Goal: Find specific page/section: Find specific page/section

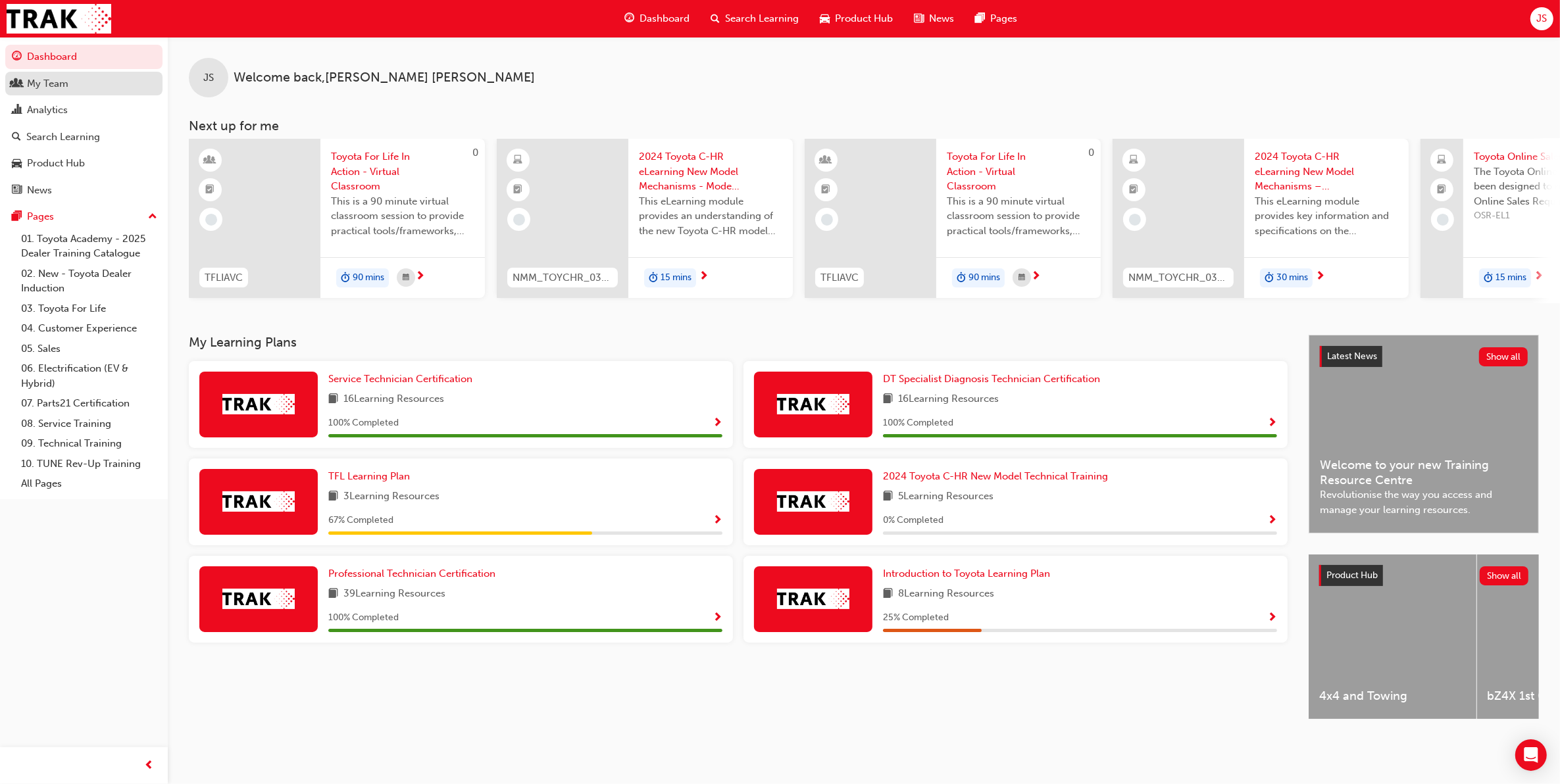
click at [142, 79] on div "My Team" at bounding box center [84, 84] width 144 height 16
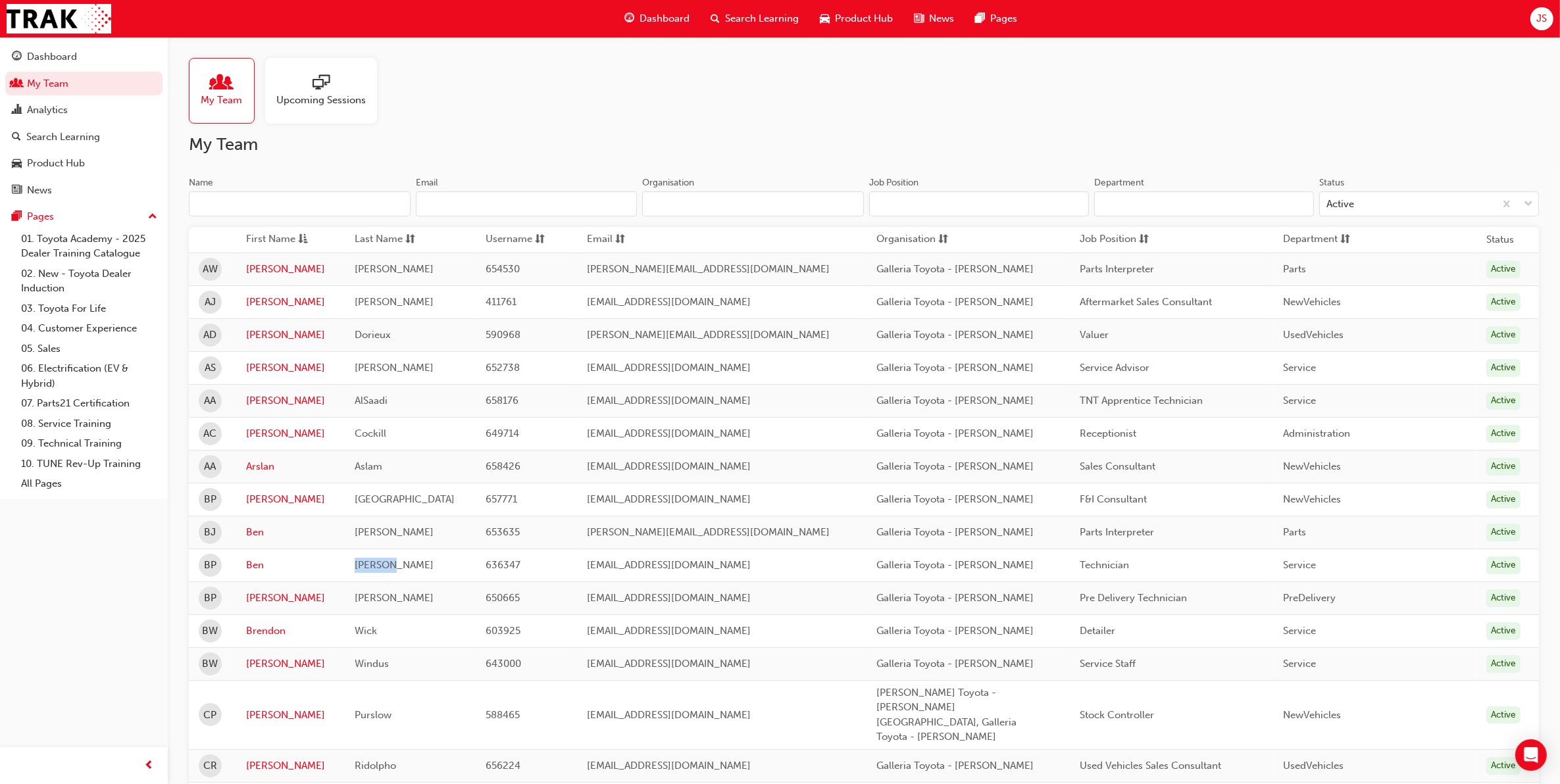
drag, startPoint x: 389, startPoint y: 571, endPoint x: 350, endPoint y: 566, distance: 39.3
click at [350, 566] on td "[PERSON_NAME]" at bounding box center [410, 565] width 131 height 33
copy span "[PERSON_NAME]"
drag, startPoint x: 397, startPoint y: 402, endPoint x: 354, endPoint y: 403, distance: 43.0
click at [354, 403] on td "AlSaadi" at bounding box center [410, 400] width 131 height 33
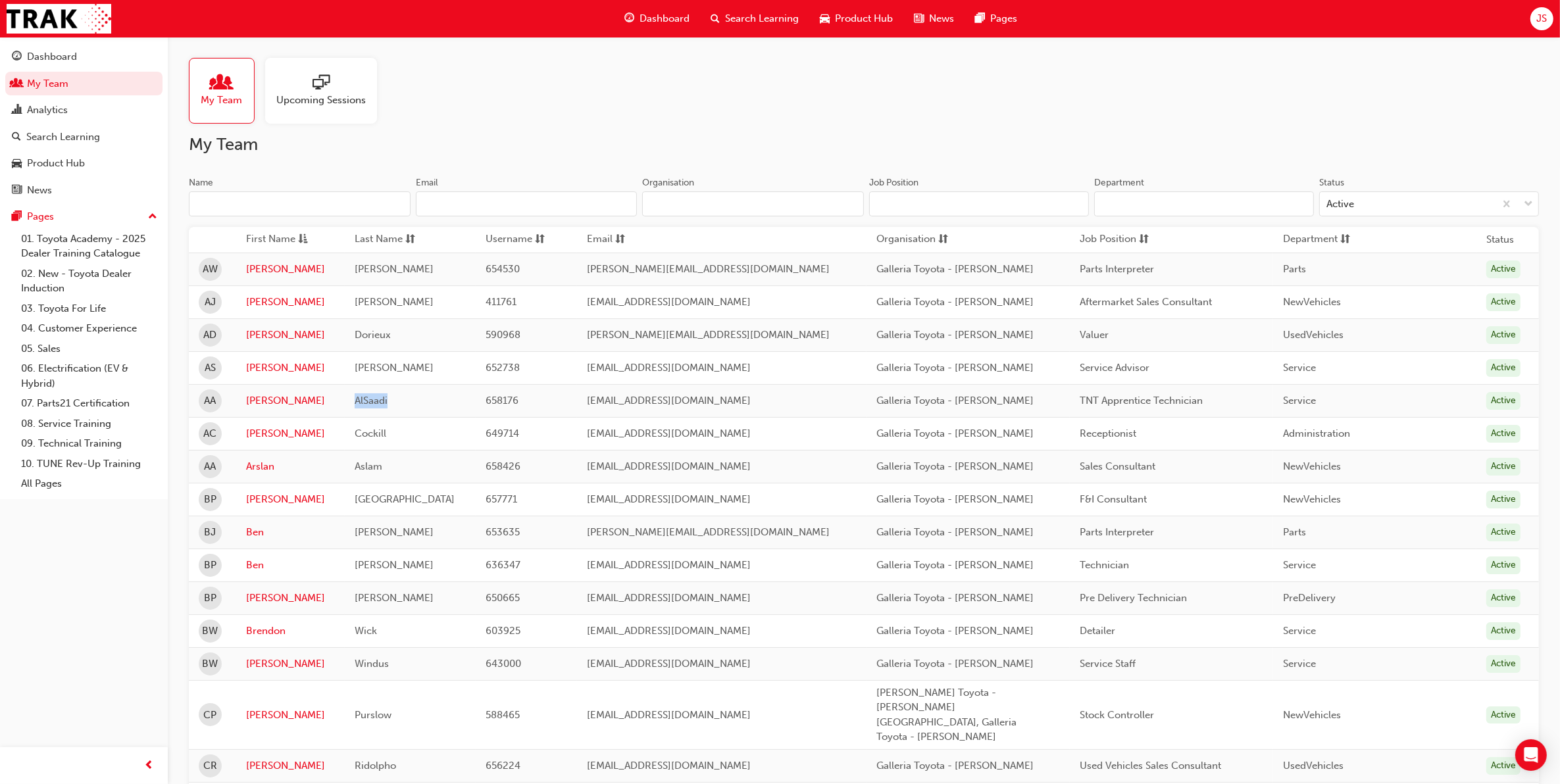
copy span "AlSaadi"
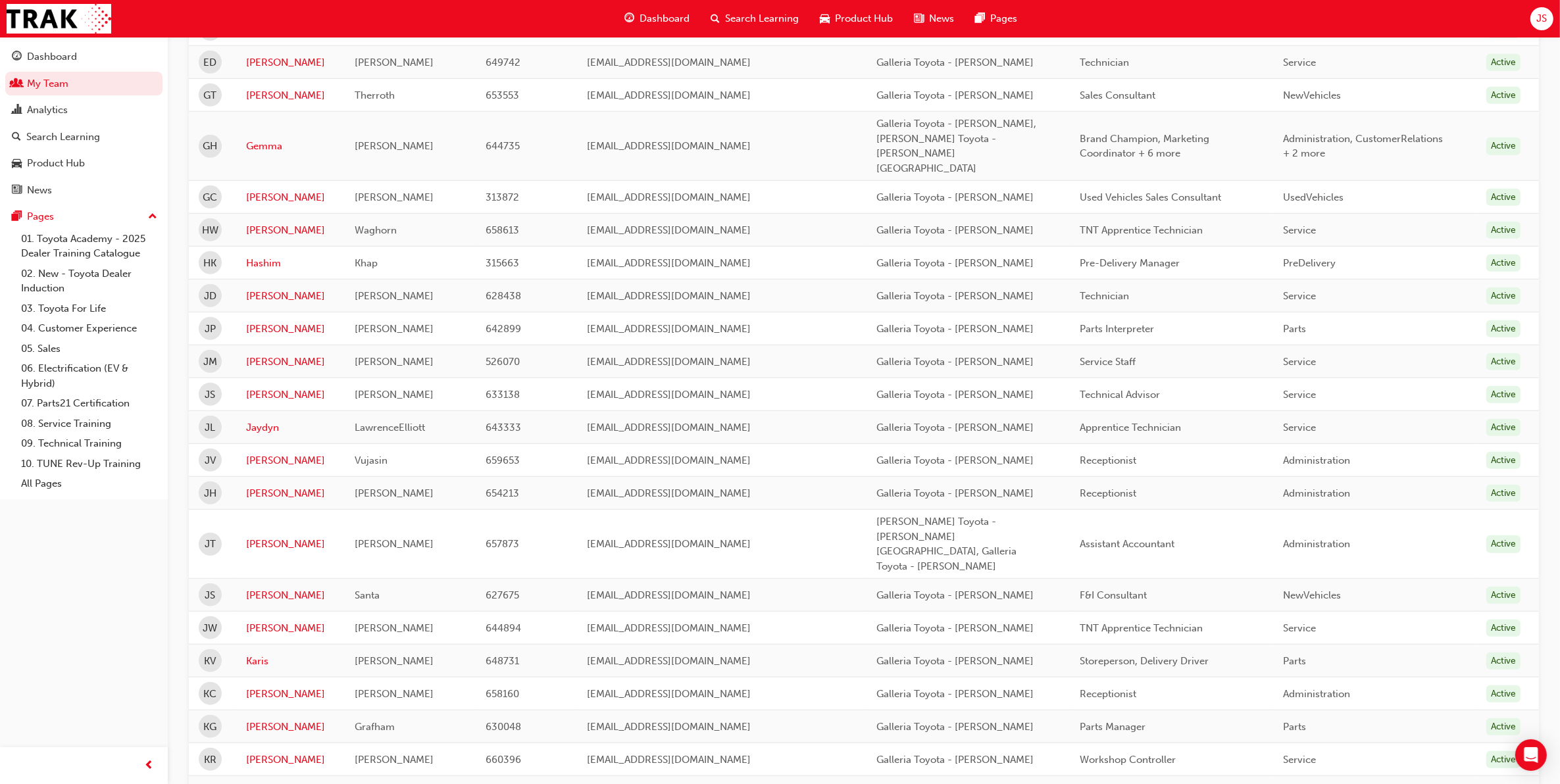
scroll to position [1373, 0]
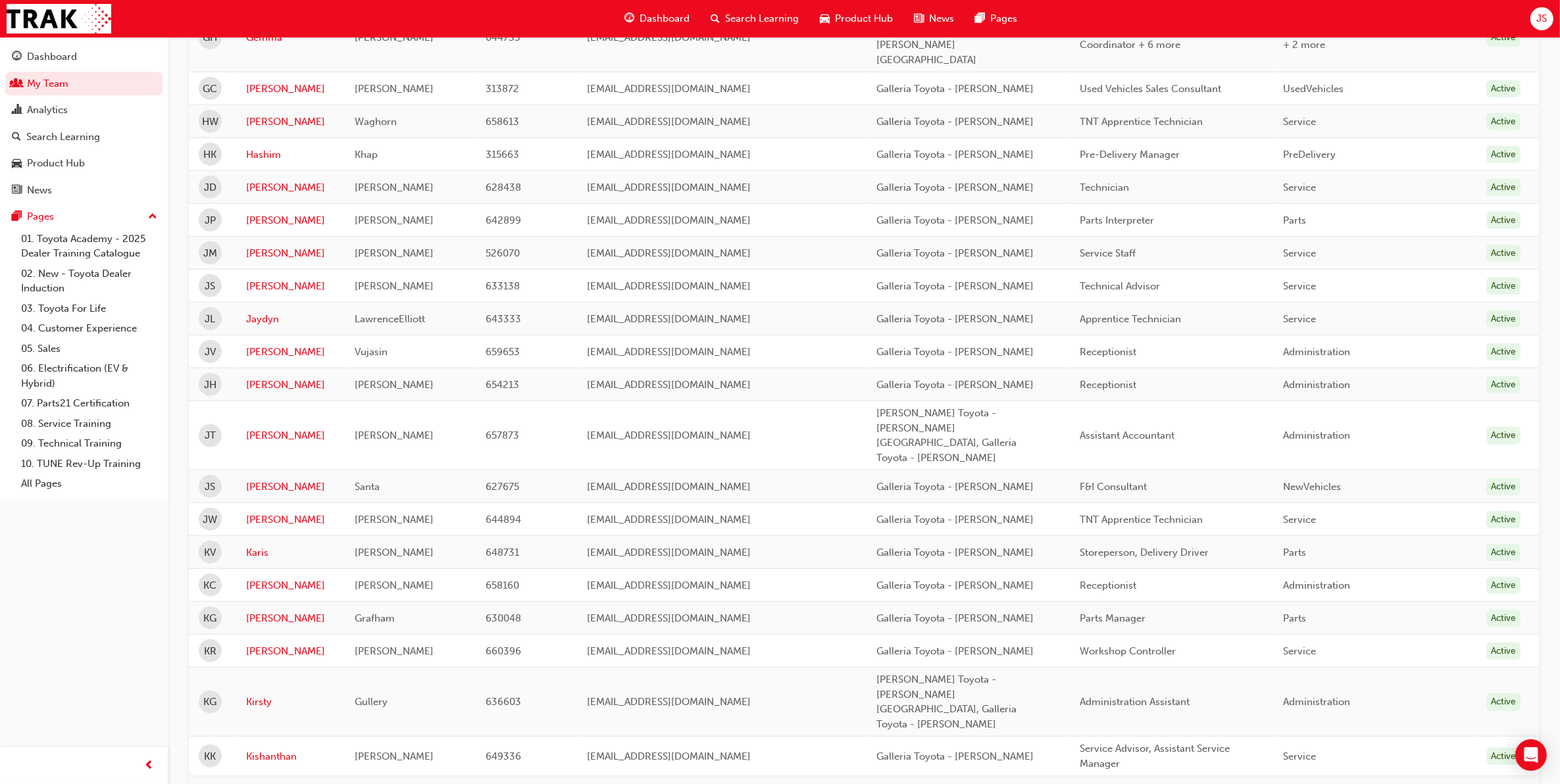
click at [239, 783] on button "2" at bounding box center [247, 797] width 23 height 23
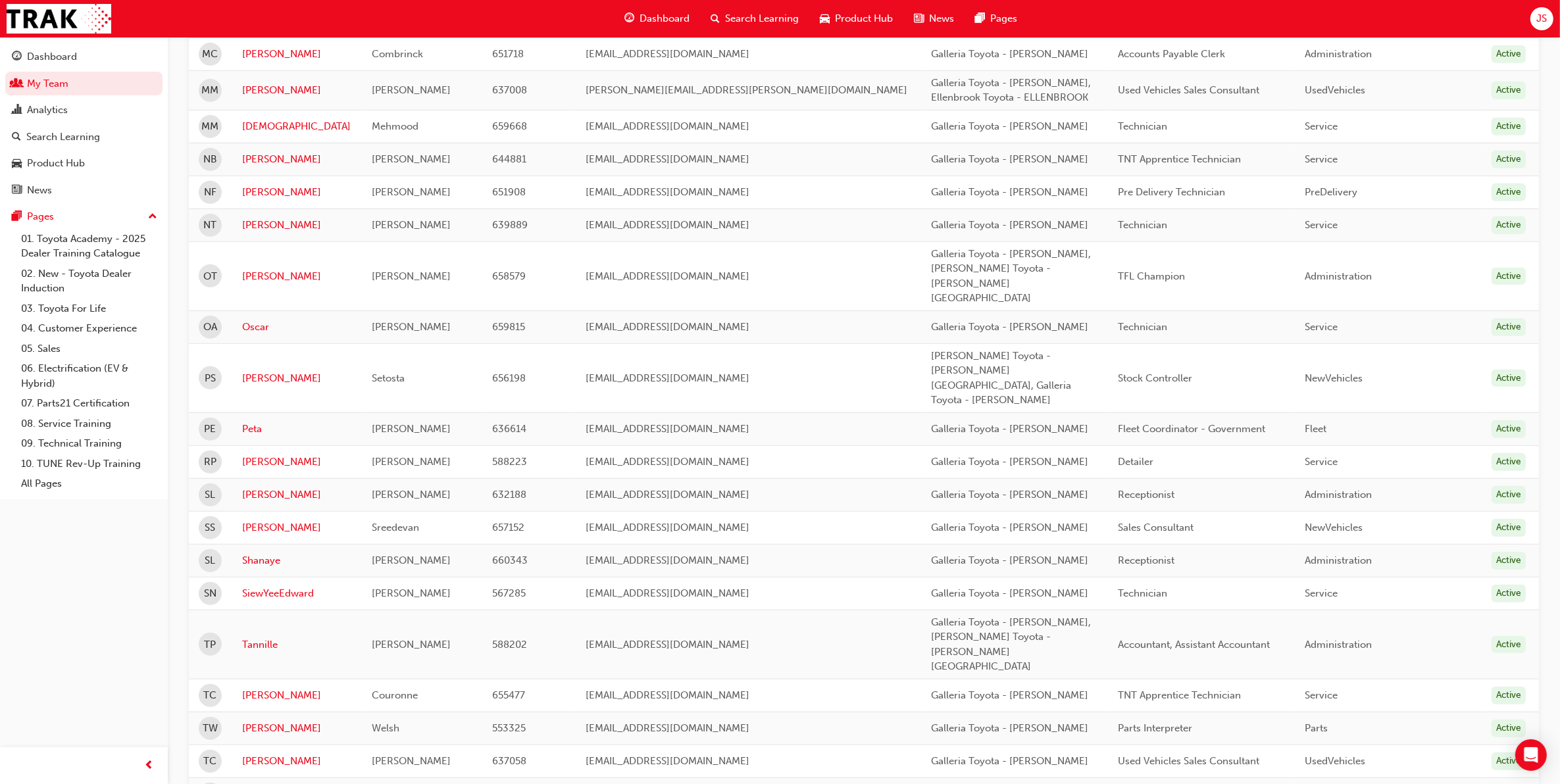
scroll to position [911, 0]
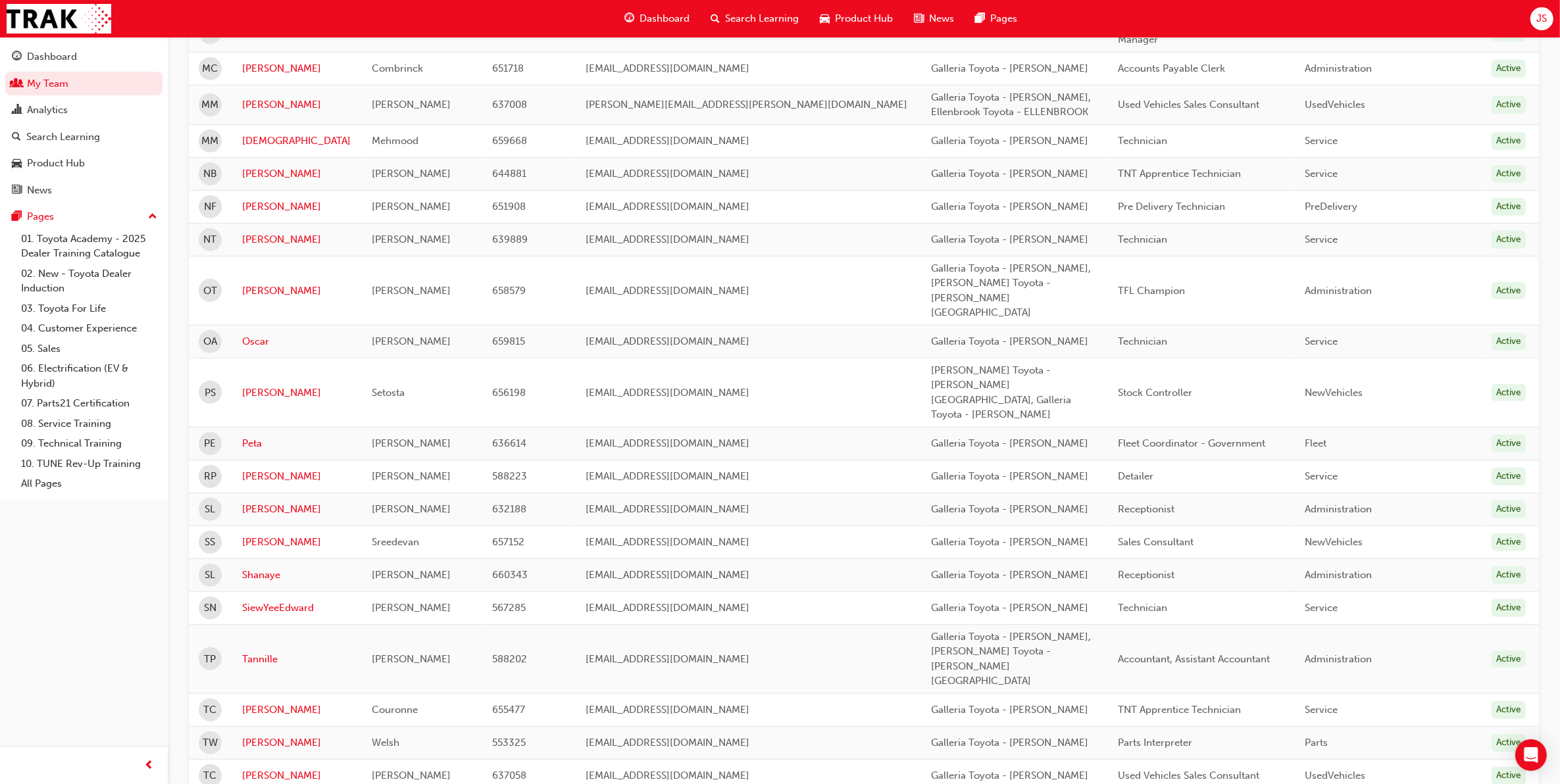
drag, startPoint x: 350, startPoint y: 603, endPoint x: 428, endPoint y: 606, distance: 78.1
copy span "[PERSON_NAME]"
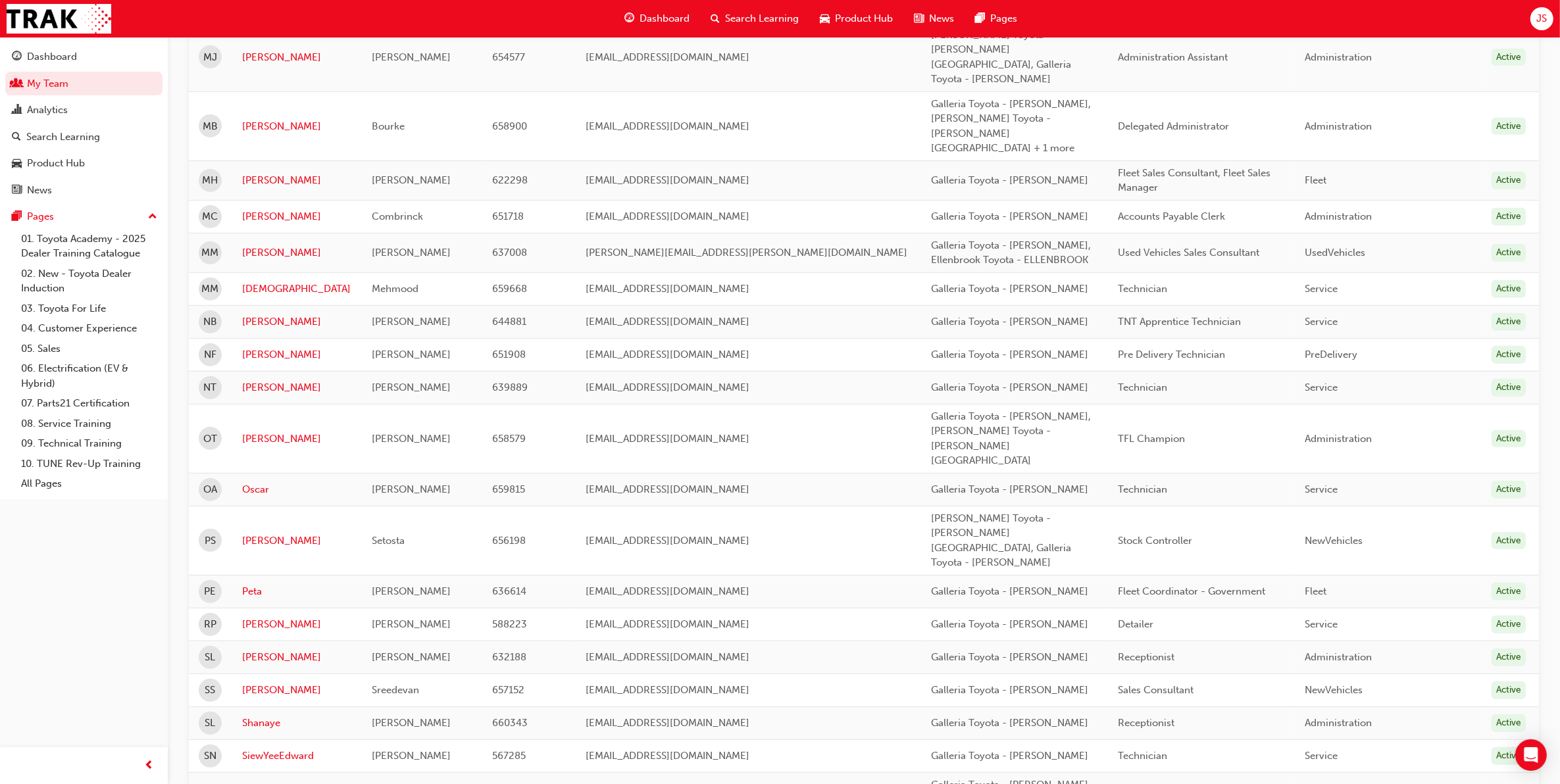
scroll to position [993, 0]
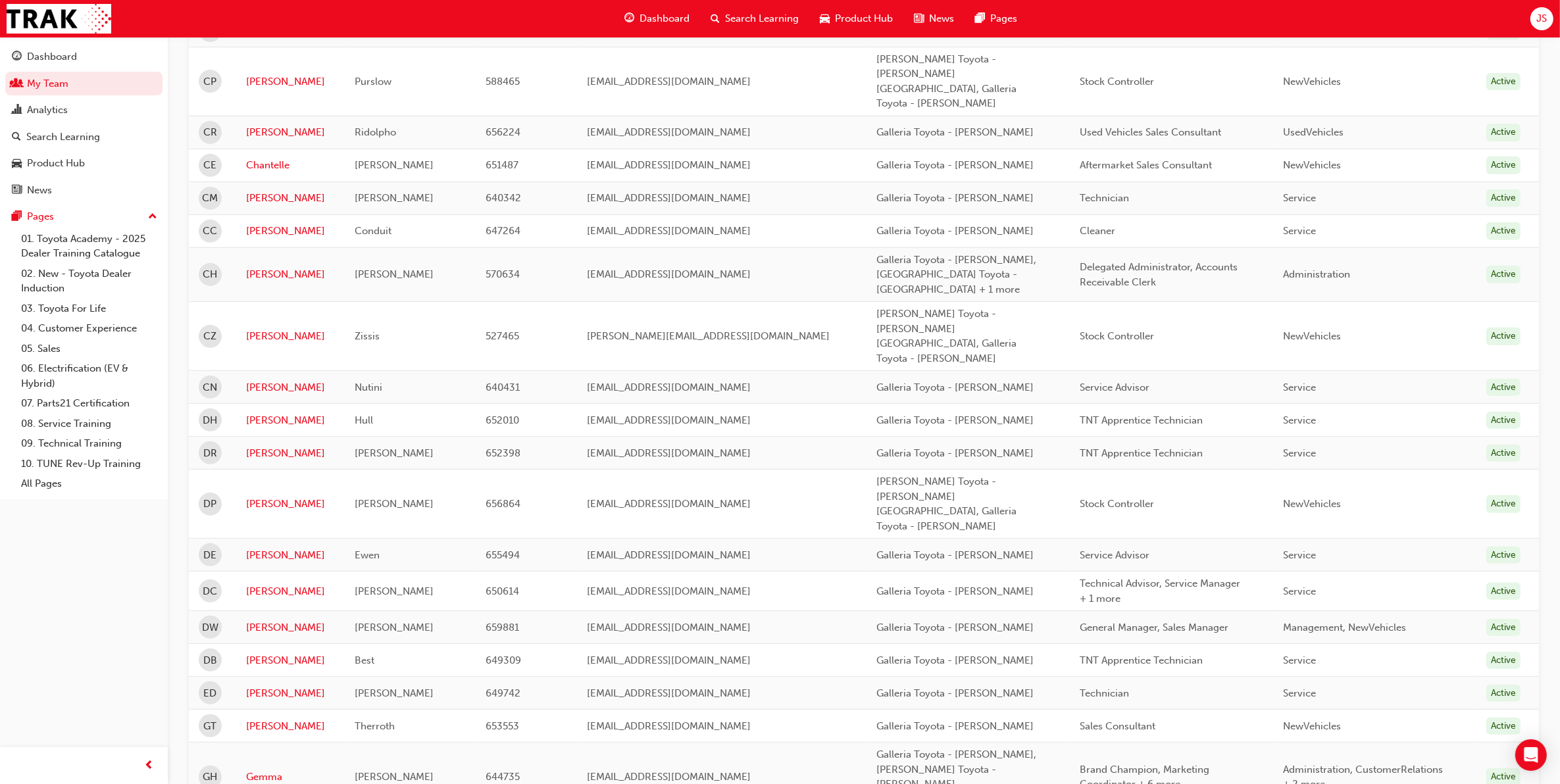
scroll to position [740, 0]
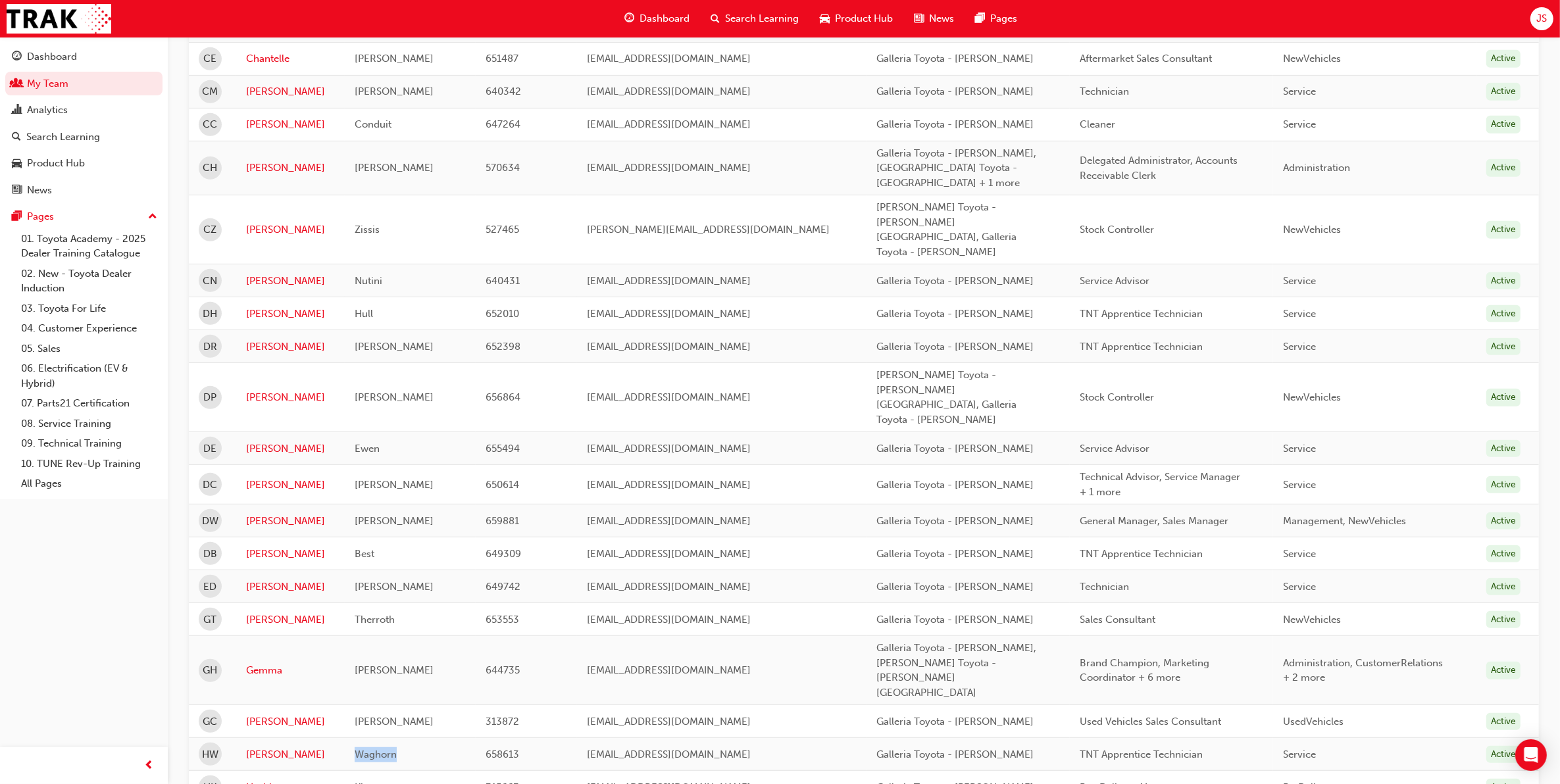
drag, startPoint x: 408, startPoint y: 627, endPoint x: 349, endPoint y: 629, distance: 59.0
click at [349, 738] on td "Waghorn" at bounding box center [410, 754] width 131 height 33
copy span "Waghorn"
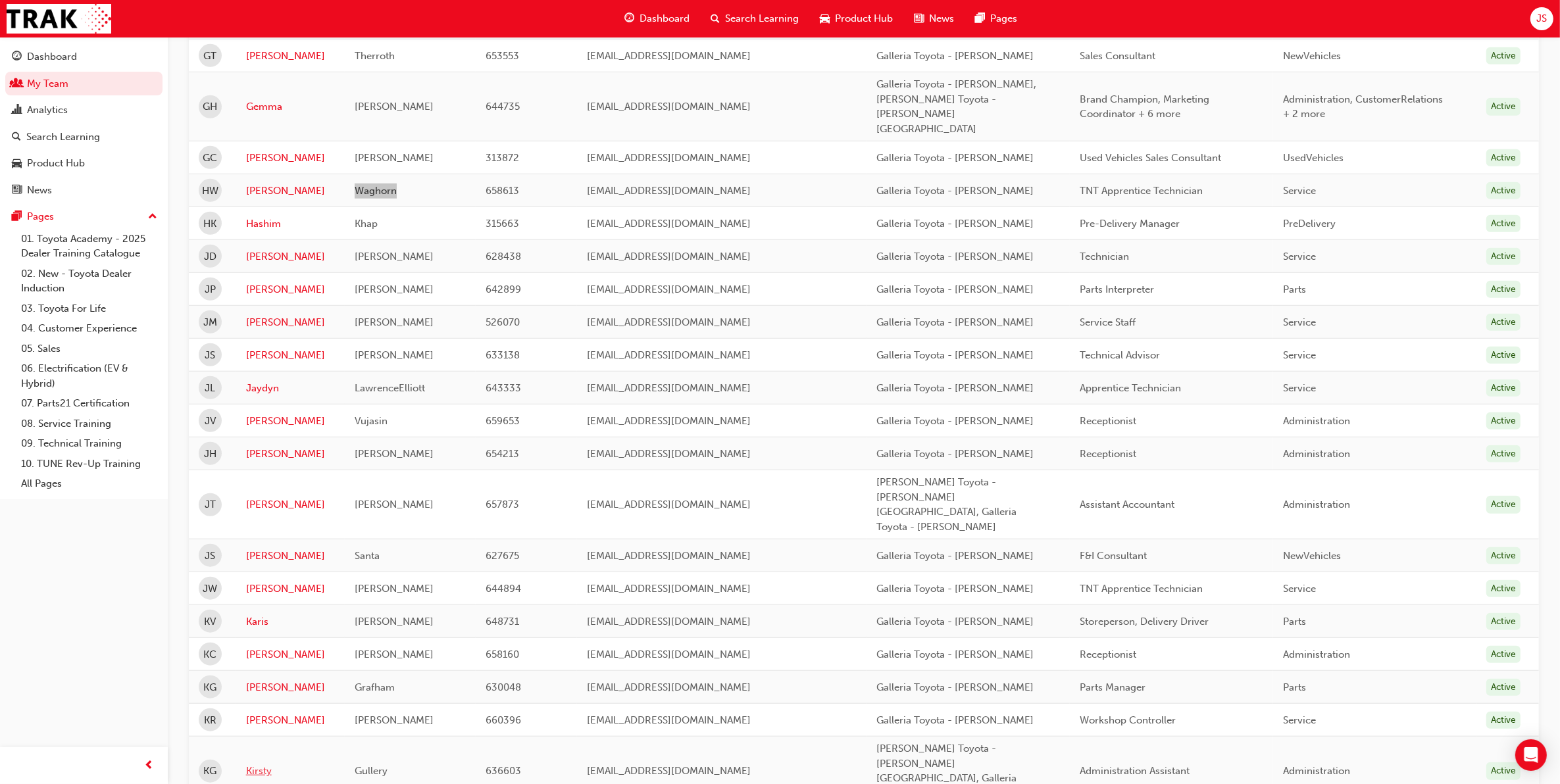
scroll to position [1315, 0]
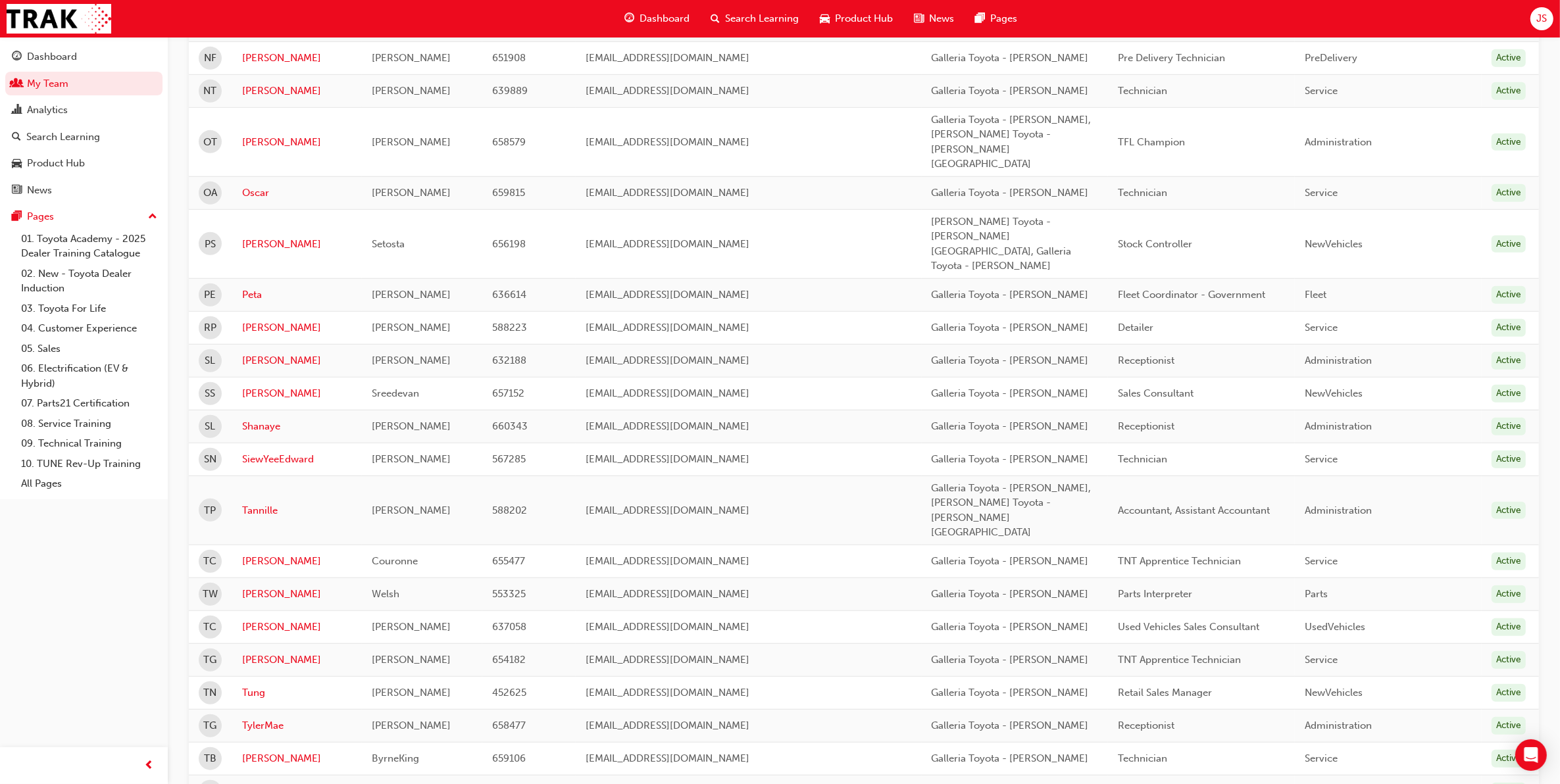
scroll to position [664, 0]
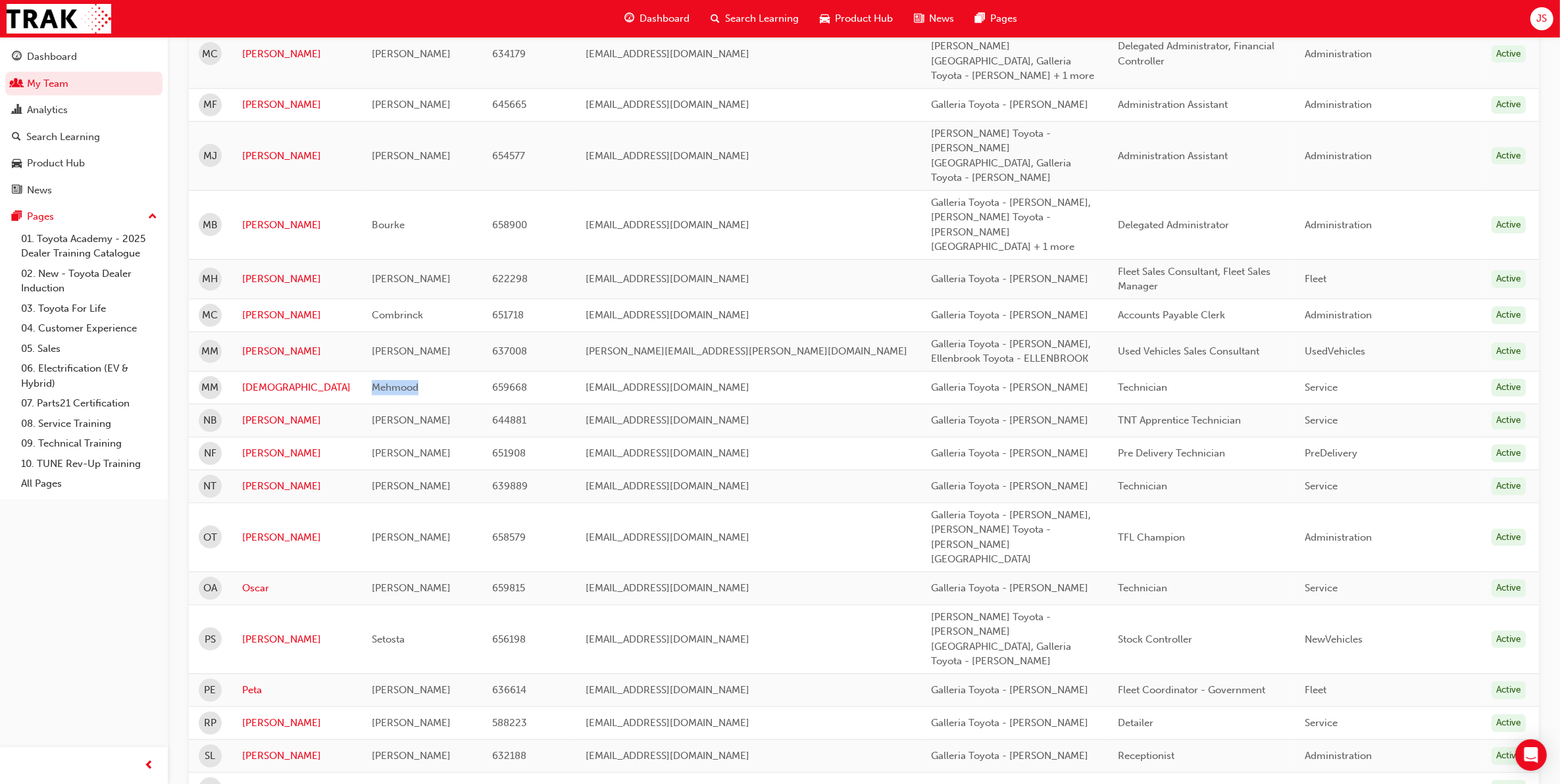
drag, startPoint x: 356, startPoint y: 273, endPoint x: 423, endPoint y: 278, distance: 67.2
click at [423, 380] on div "Mehmood" at bounding box center [421, 388] width 99 height 15
copy span "Mehmood"
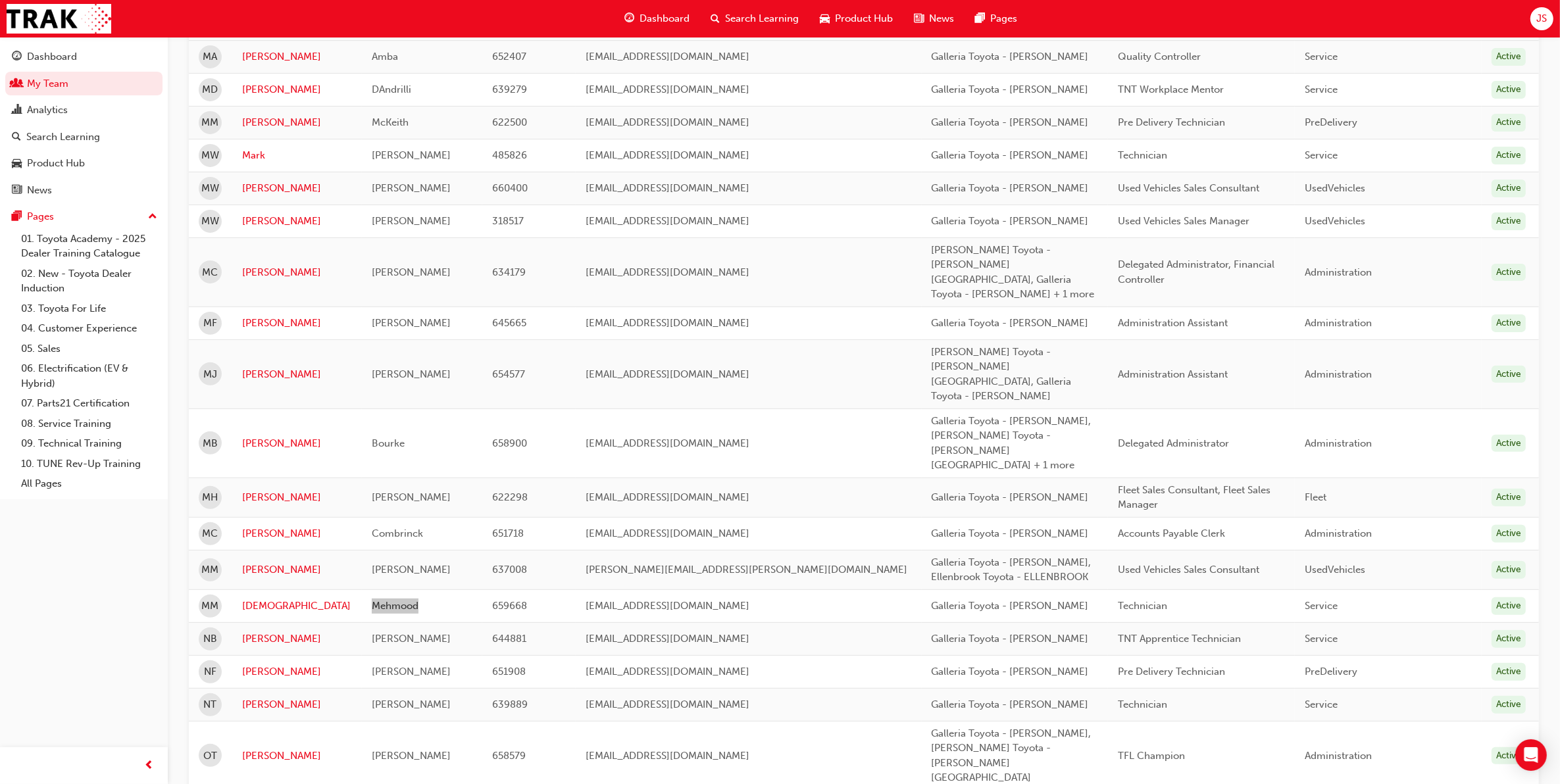
scroll to position [417, 0]
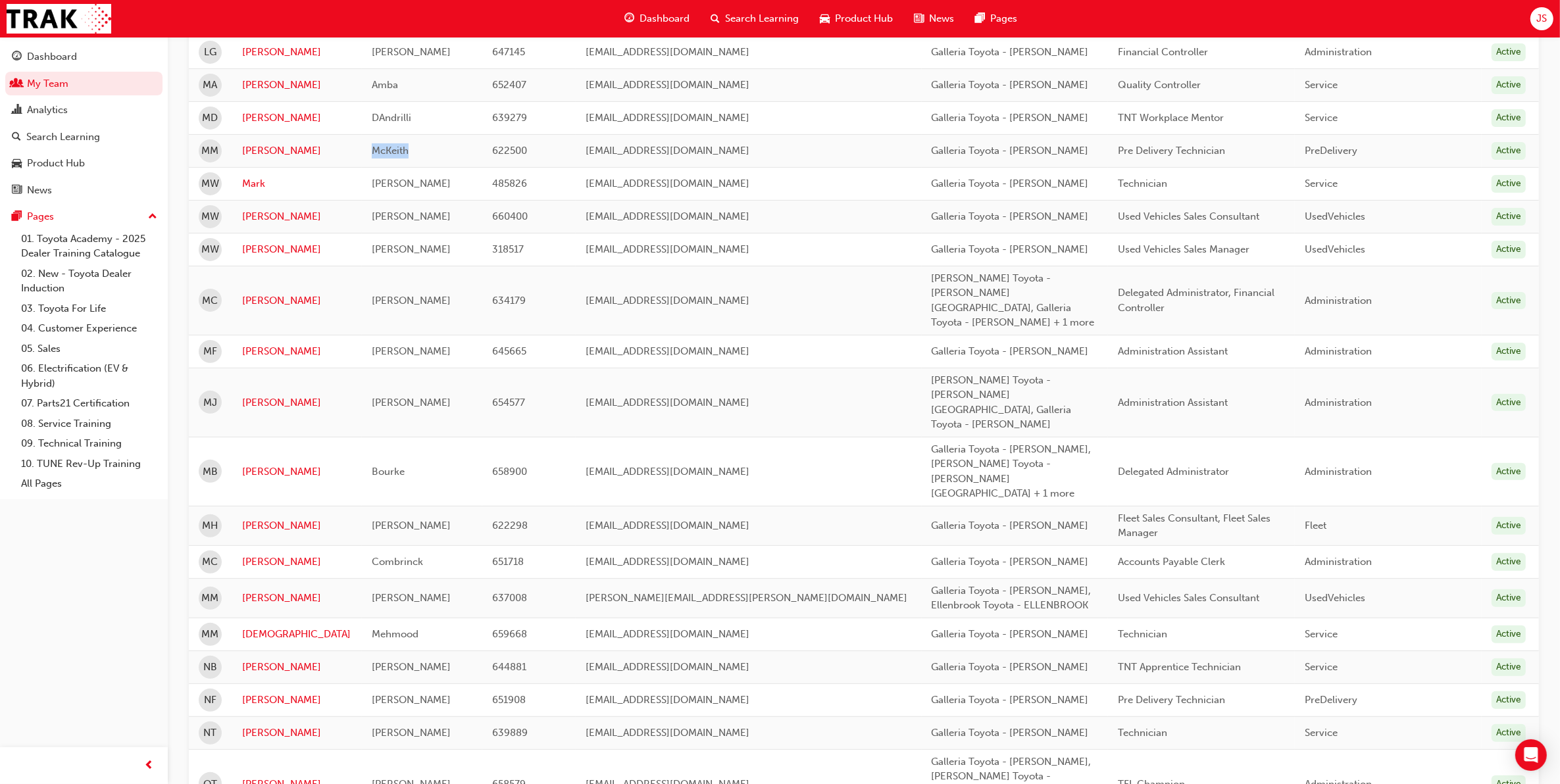
drag, startPoint x: 393, startPoint y: 122, endPoint x: 354, endPoint y: 127, distance: 39.3
click at [372, 143] on div "McKeith" at bounding box center [421, 150] width 99 height 15
copy span "McKeith"
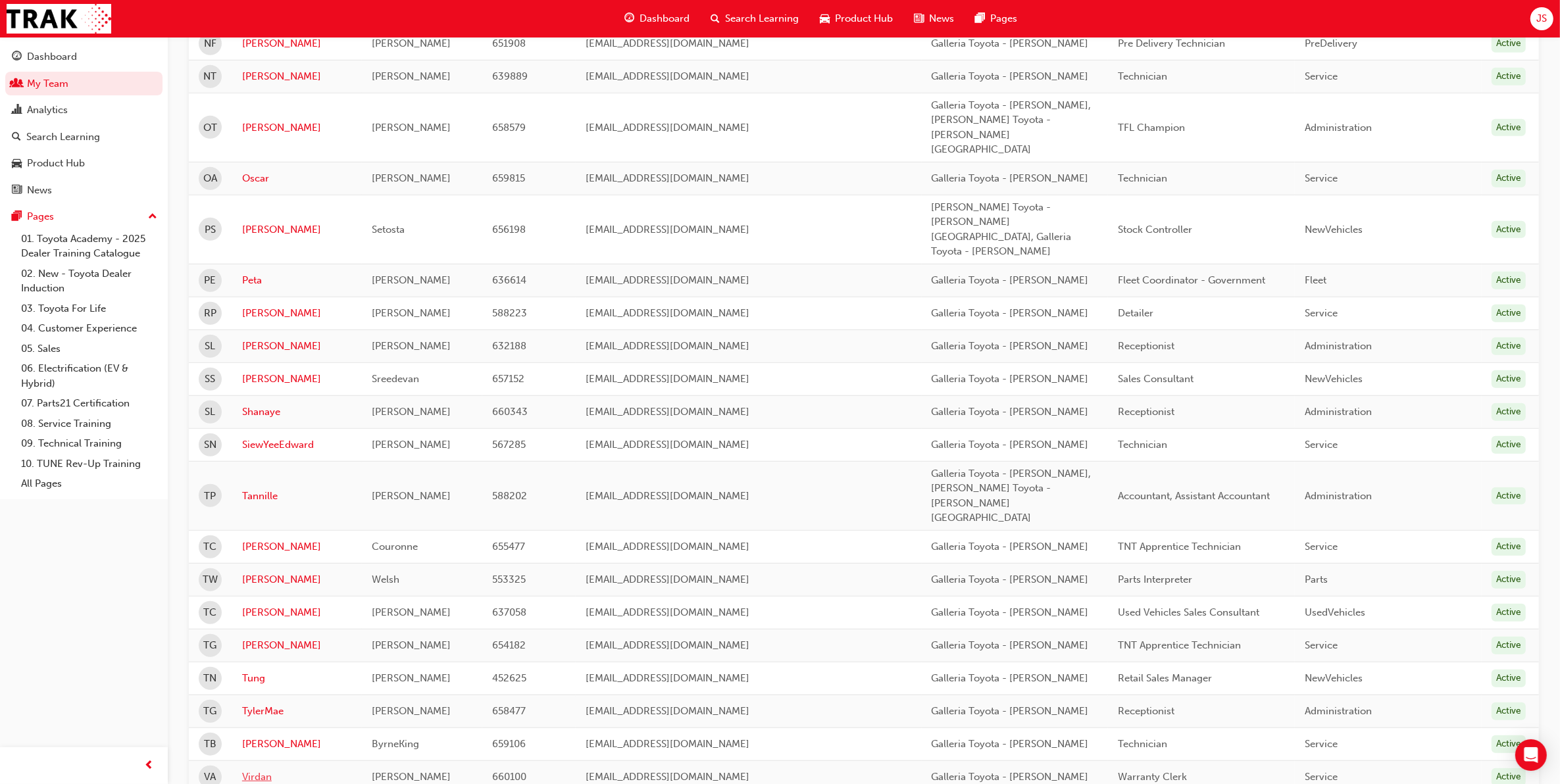
scroll to position [1075, 0]
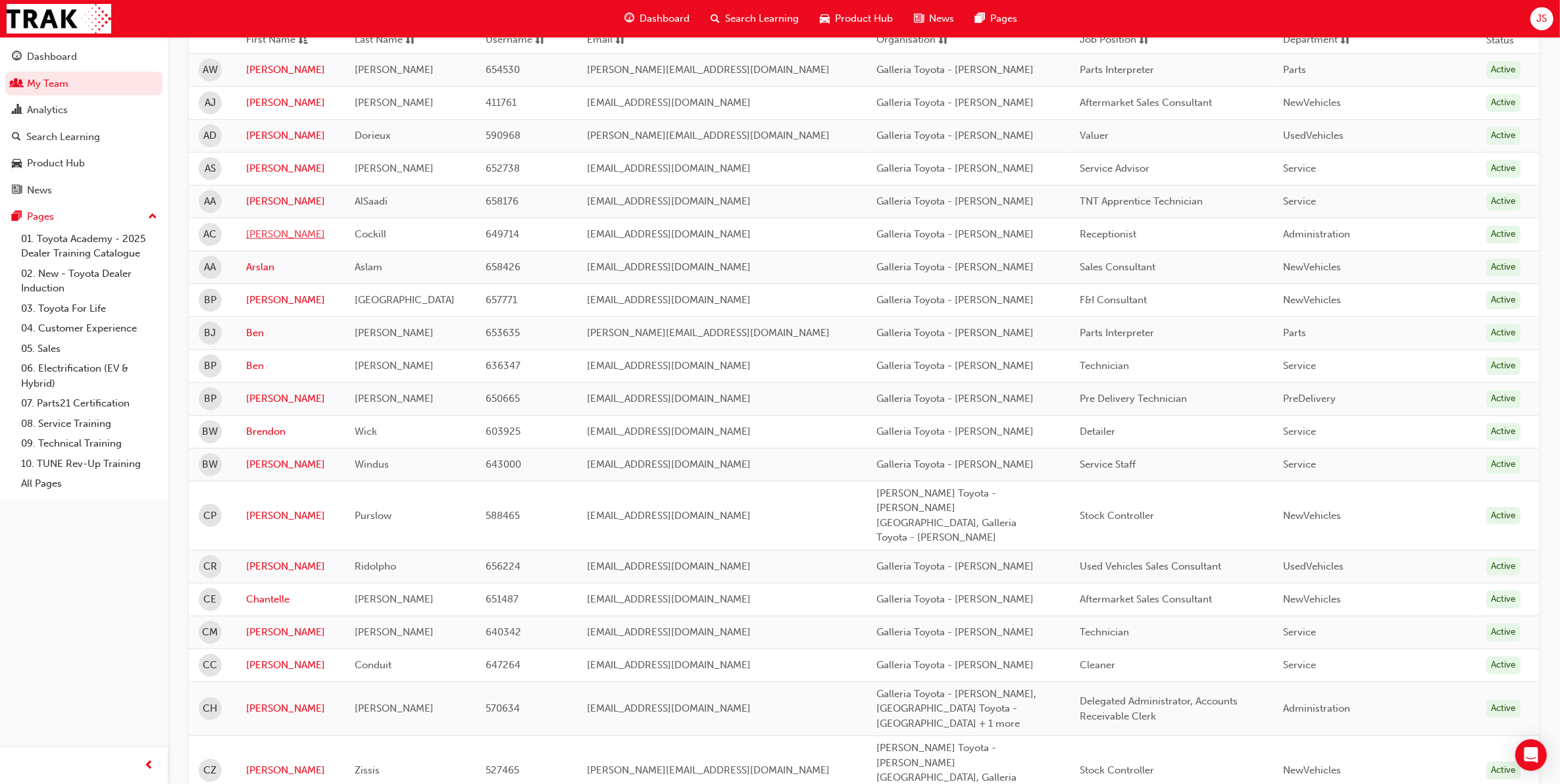
scroll to position [246, 0]
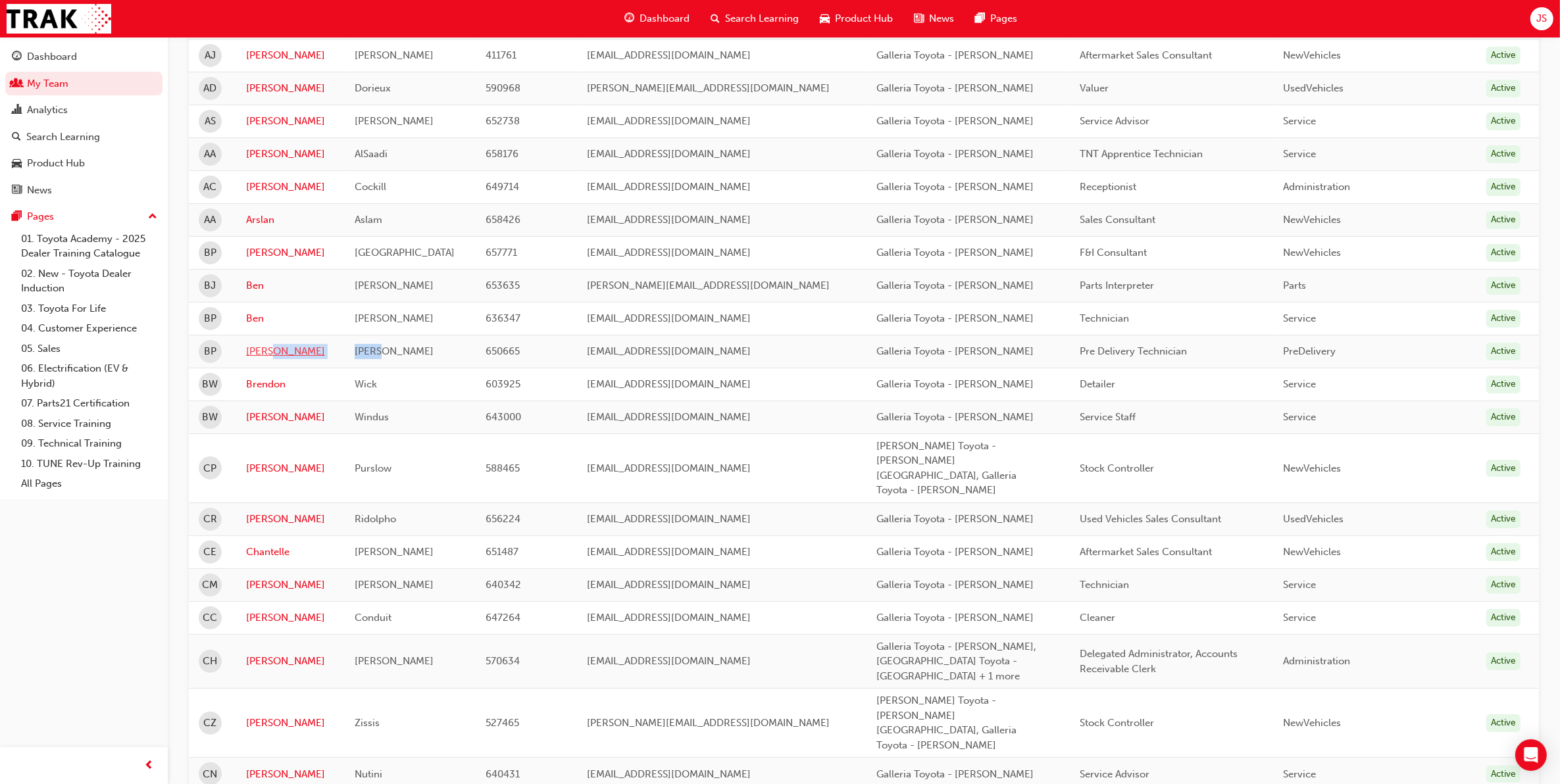
drag, startPoint x: 397, startPoint y: 353, endPoint x: 313, endPoint y: 359, distance: 84.2
click at [313, 359] on tr "BP [PERSON_NAME] 650665 [EMAIL_ADDRESS][DOMAIN_NAME] [GEOGRAPHIC_DATA] - [PERSO…" at bounding box center [864, 351] width 1350 height 33
copy tr "[PERSON_NAME]"
